Goal: Task Accomplishment & Management: Use online tool/utility

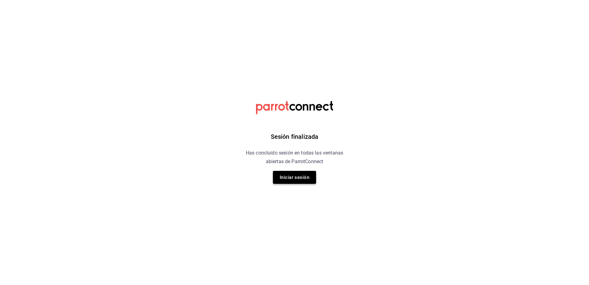
click at [291, 172] on button "Iniciar sesión" at bounding box center [294, 177] width 43 height 13
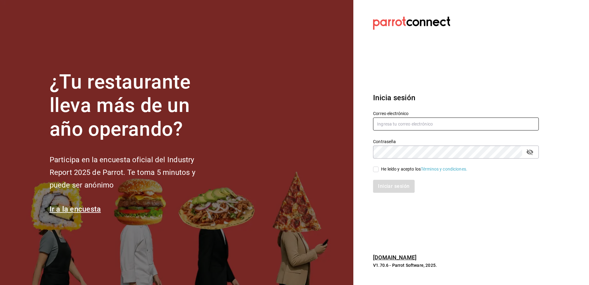
type input "rh.wymx@gmail.com"
click at [390, 172] on div "He leído y acepto los Términos y condiciones." at bounding box center [424, 169] width 86 height 6
click at [379, 172] on input "He leído y acepto los Términos y condiciones." at bounding box center [376, 169] width 6 height 6
checkbox input "true"
click at [390, 181] on button "Iniciar sesión" at bounding box center [394, 186] width 42 height 13
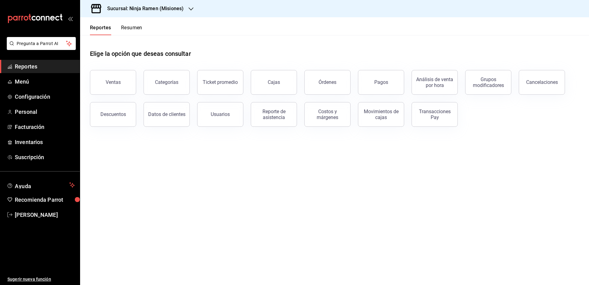
click at [159, 11] on h3 "Sucursal: Ninja Ramen (Misiones)" at bounding box center [142, 8] width 81 height 7
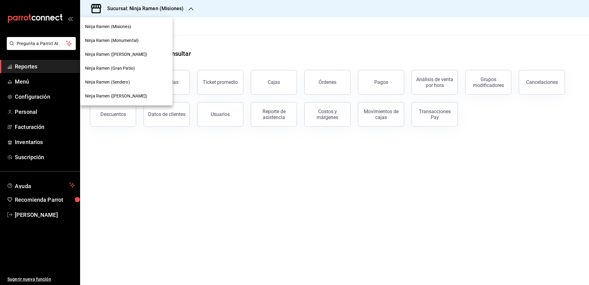
click at [119, 69] on span "Ninja Ramen (Gran Patio)" at bounding box center [110, 68] width 50 height 6
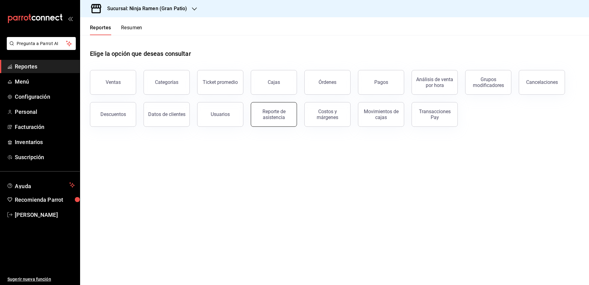
click at [274, 114] on div "Reporte de asistencia" at bounding box center [274, 114] width 38 height 12
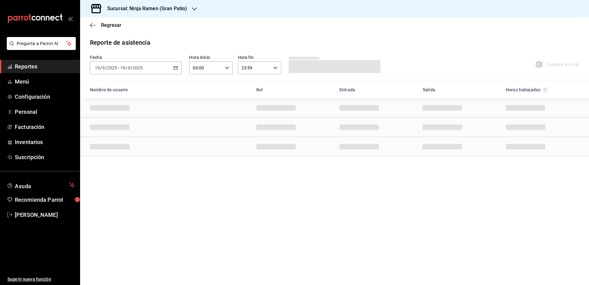
click at [174, 67] on icon "button" at bounding box center [176, 68] width 4 height 4
click at [109, 156] on span "Rango de fechas" at bounding box center [119, 156] width 48 height 6
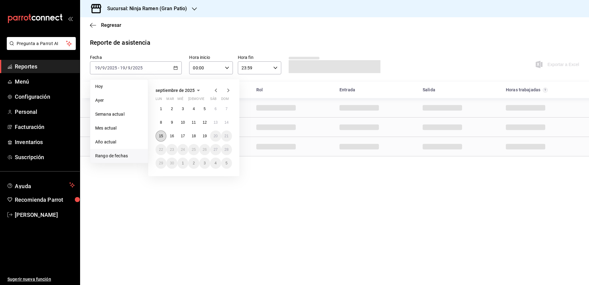
click at [159, 133] on button "15" at bounding box center [161, 135] width 11 height 11
click at [206, 135] on abbr "19" at bounding box center [205, 136] width 4 height 4
click at [162, 137] on abbr "15" at bounding box center [161, 136] width 4 height 4
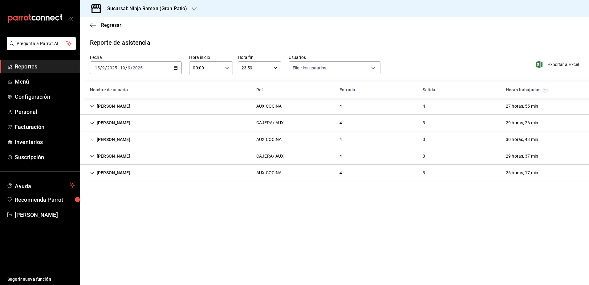
type input "b1f7ea7f-580f-4eb0-b037-e18308735fba,197fbe5c-df84-4d5e-a2a4-69e89dcddb51,a8fe1…"
